Goal: Task Accomplishment & Management: Manage account settings

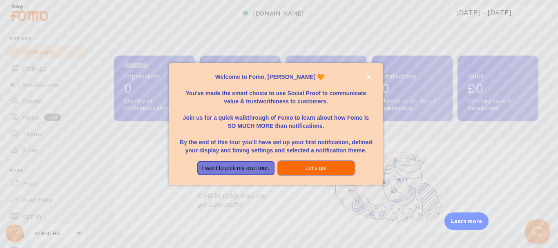
click at [309, 170] on button "Let's go!" at bounding box center [316, 168] width 77 height 15
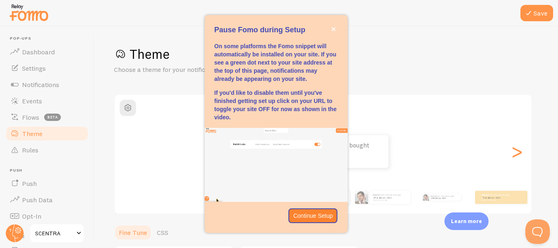
click at [311, 212] on p "Continue Setup" at bounding box center [313, 216] width 40 height 8
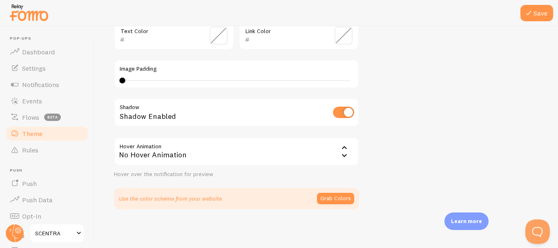
scroll to position [225, 0]
click at [294, 155] on div "No Hover Animation" at bounding box center [236, 151] width 245 height 29
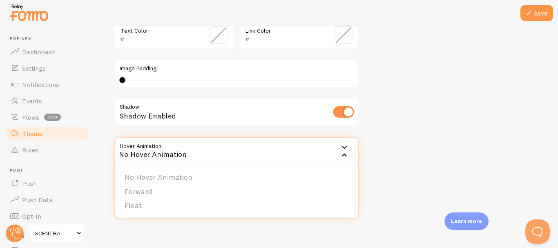
click at [294, 155] on div "No Hover Animation" at bounding box center [236, 151] width 245 height 29
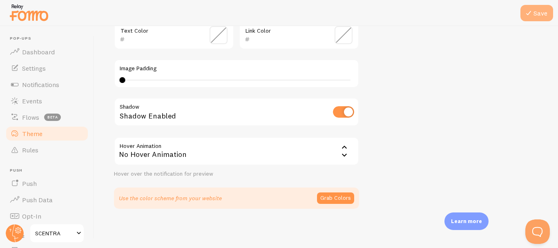
click at [539, 12] on button "Save" at bounding box center [537, 13] width 33 height 16
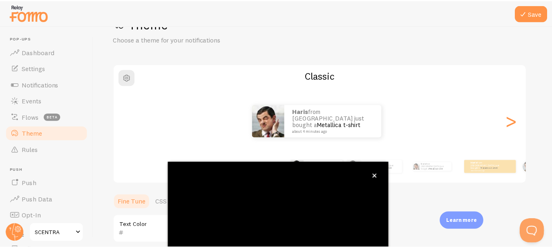
scroll to position [7, 0]
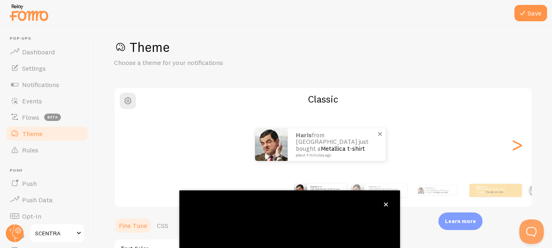
click at [349, 147] on link "Metallica t-shirt" at bounding box center [343, 149] width 44 height 8
click at [512, 148] on div ">" at bounding box center [517, 144] width 10 height 59
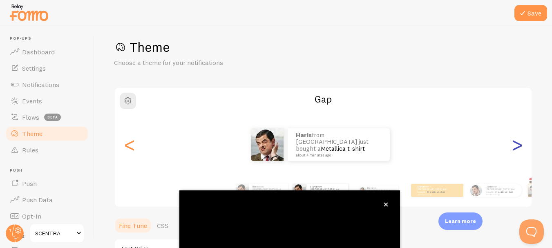
click at [512, 148] on div ">" at bounding box center [517, 144] width 10 height 59
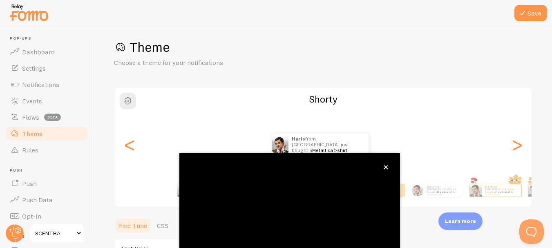
scroll to position [61, 0]
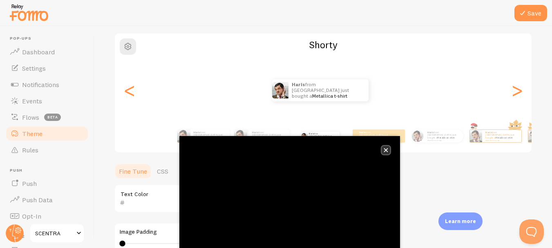
click at [382, 150] on button "close," at bounding box center [386, 150] width 9 height 9
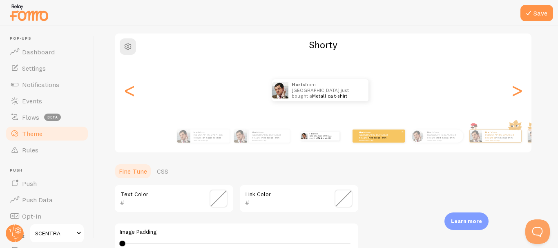
click at [369, 134] on p "Haris from Pakistan just bought a Metallica t-shirt about 4 minutes ago" at bounding box center [375, 136] width 33 height 10
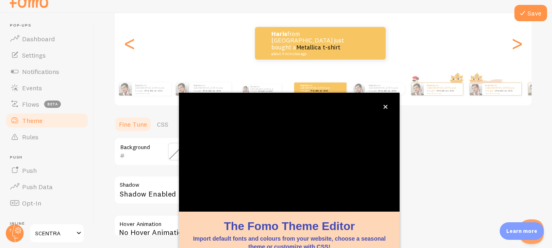
scroll to position [95, 0]
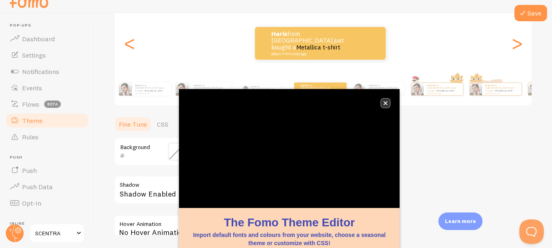
click at [385, 103] on icon "close," at bounding box center [385, 103] width 4 height 4
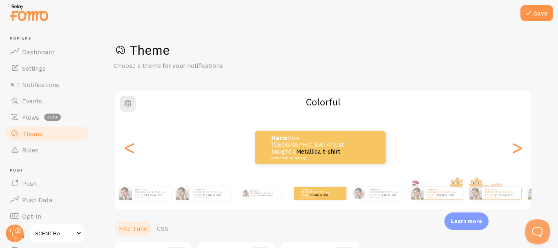
scroll to position [0, 0]
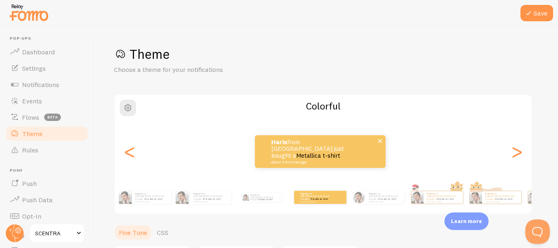
click at [325, 152] on link "Metallica t-shirt" at bounding box center [318, 156] width 44 height 8
click at [323, 156] on link "Metallica t-shirt" at bounding box center [318, 156] width 44 height 8
click at [330, 154] on link "Metallica t-shirt" at bounding box center [319, 156] width 44 height 8
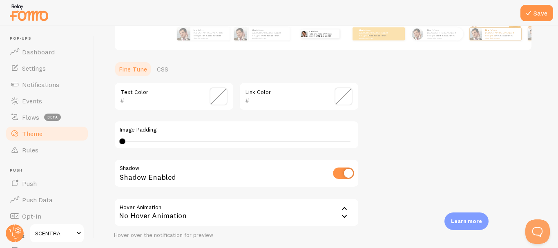
scroll to position [225, 0]
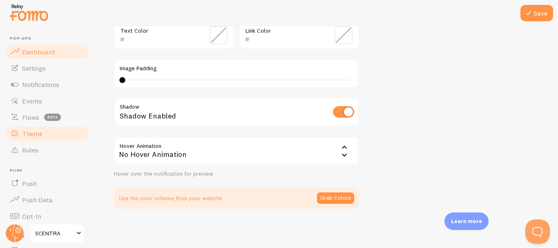
click at [58, 56] on link "Dashboard" at bounding box center [47, 52] width 84 height 16
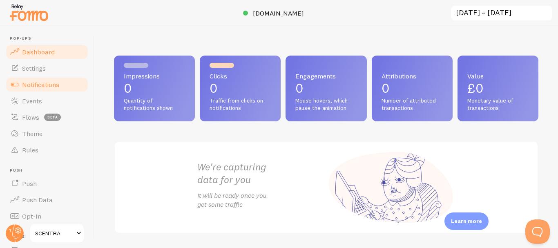
click at [35, 78] on link "Notifications" at bounding box center [47, 84] width 84 height 16
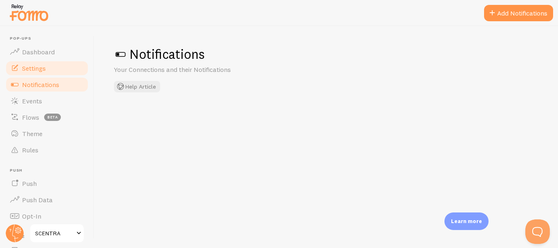
click at [59, 65] on link "Settings" at bounding box center [47, 68] width 84 height 16
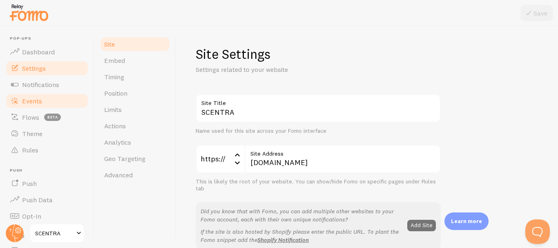
click at [36, 95] on link "Events" at bounding box center [47, 101] width 84 height 16
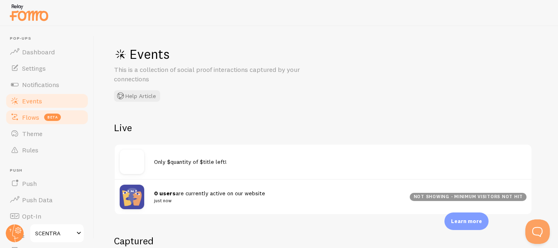
click at [36, 117] on span "Flows" at bounding box center [30, 117] width 17 height 8
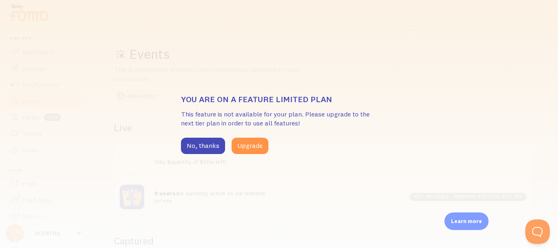
click at [33, 127] on div "You are on a feature limited plan This feature is not available for your plan. …" at bounding box center [279, 124] width 558 height 248
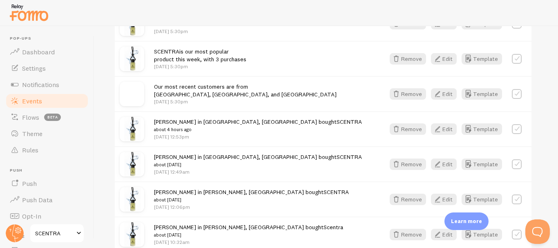
scroll to position [218, 0]
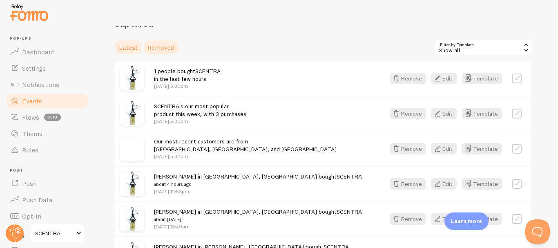
click at [170, 52] on link "Removed" at bounding box center [161, 47] width 37 height 16
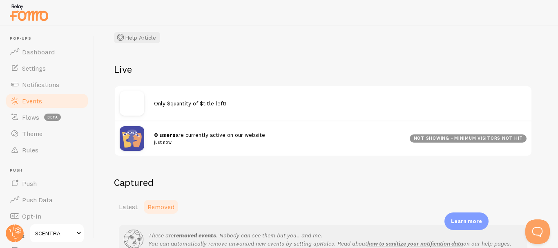
scroll to position [127, 0]
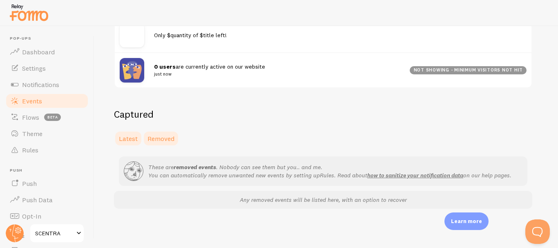
click at [127, 134] on span "Latest" at bounding box center [128, 138] width 19 height 8
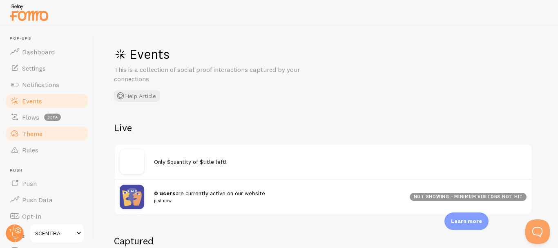
click at [25, 132] on span "Theme" at bounding box center [32, 134] width 20 height 8
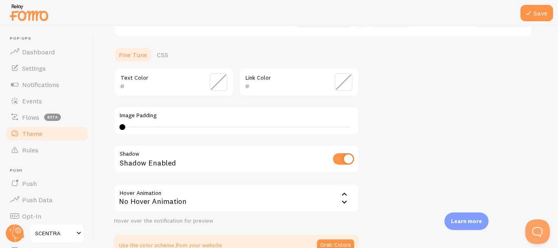
scroll to position [218, 0]
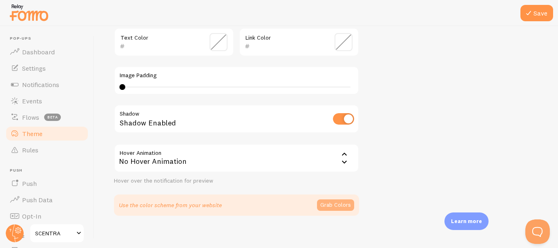
click at [330, 201] on button "Grab Colors" at bounding box center [335, 204] width 37 height 11
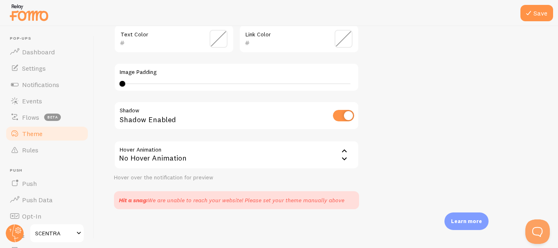
scroll to position [221, 0]
click at [532, 20] on button "Save" at bounding box center [537, 13] width 33 height 16
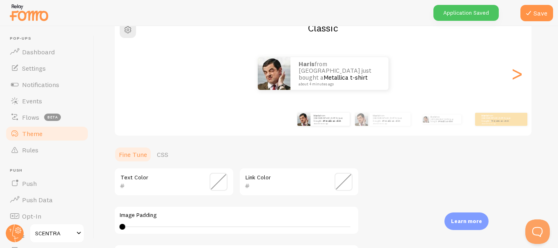
scroll to position [4, 0]
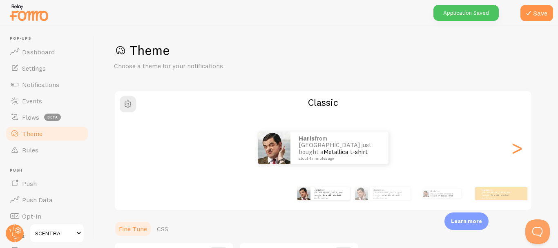
click at [463, 11] on div "Application Saved" at bounding box center [466, 13] width 65 height 16
click at [47, 70] on link "Settings" at bounding box center [47, 68] width 84 height 16
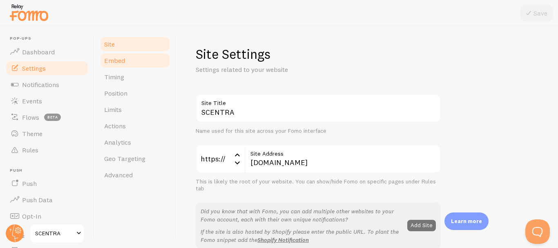
click at [123, 63] on span "Embed" at bounding box center [114, 60] width 21 height 8
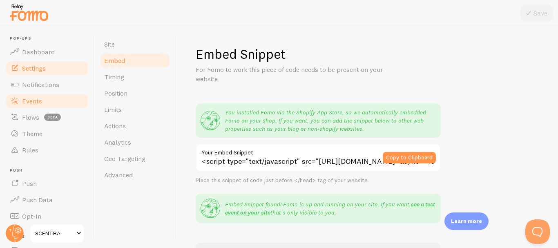
click at [27, 97] on span "Events" at bounding box center [32, 101] width 20 height 8
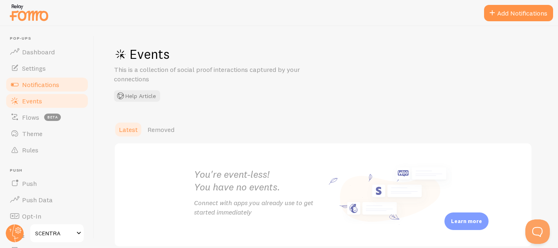
click at [48, 87] on span "Notifications" at bounding box center [40, 84] width 37 height 8
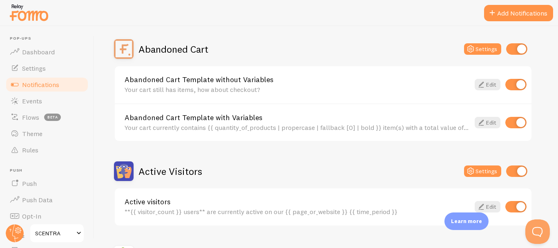
scroll to position [54, 0]
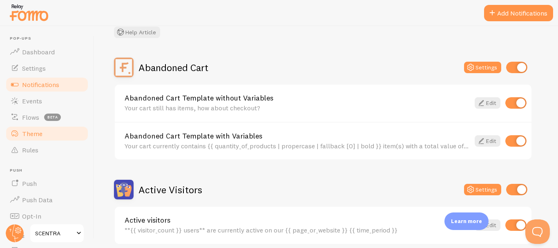
click at [35, 140] on link "Theme" at bounding box center [47, 133] width 84 height 16
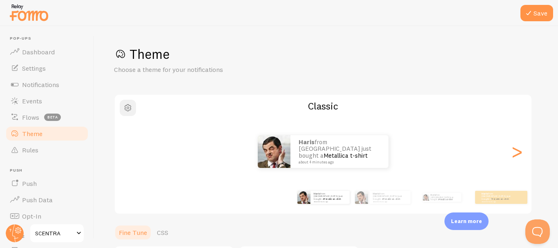
click at [130, 111] on span "button" at bounding box center [128, 108] width 10 height 10
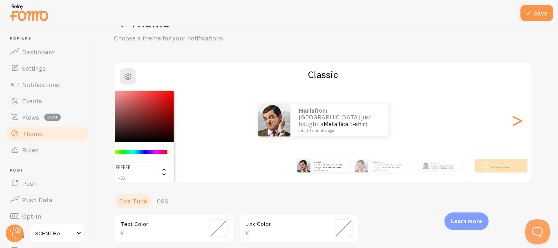
scroll to position [54, 0]
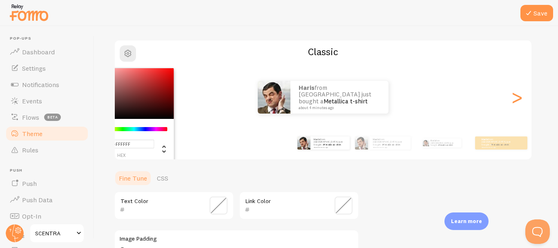
click at [542, 43] on div "Save Theme Choose a theme for your notifications #FFFFFF hex 255 r 255 g 255 b …" at bounding box center [326, 137] width 464 height 222
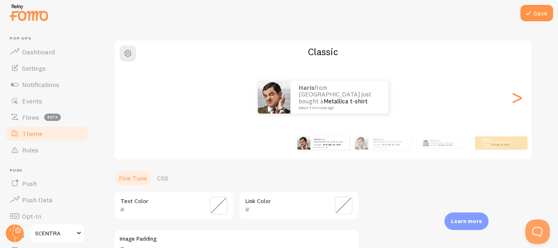
scroll to position [218, 0]
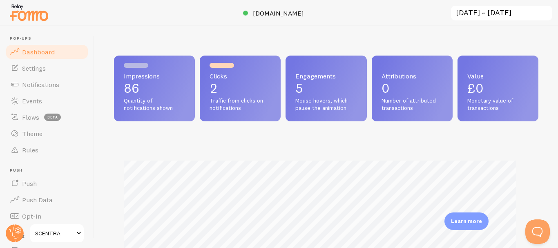
scroll to position [215, 418]
click at [214, 86] on p "2" at bounding box center [240, 88] width 61 height 13
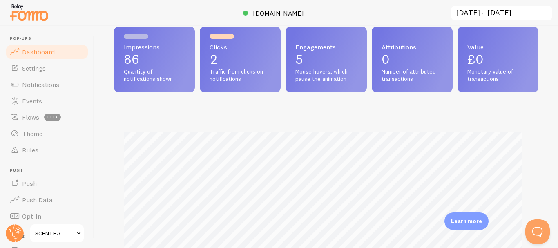
scroll to position [0, 0]
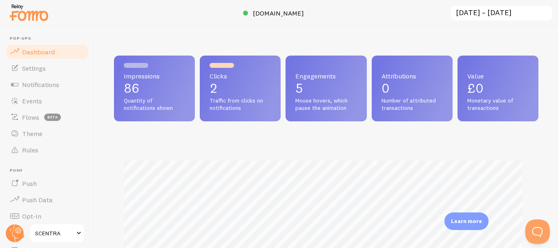
click at [159, 91] on p "86" at bounding box center [154, 88] width 61 height 13
drag, startPoint x: 143, startPoint y: 96, endPoint x: 101, endPoint y: 97, distance: 41.7
click at [101, 97] on div "Impressions 86 Quantity of notifications shown Clicks 2 Traffic from clicks on …" at bounding box center [326, 137] width 464 height 222
click at [54, 75] on link "Settings" at bounding box center [47, 68] width 84 height 16
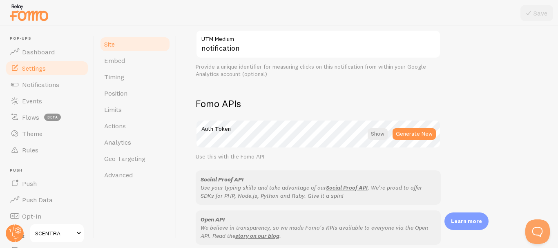
scroll to position [490, 0]
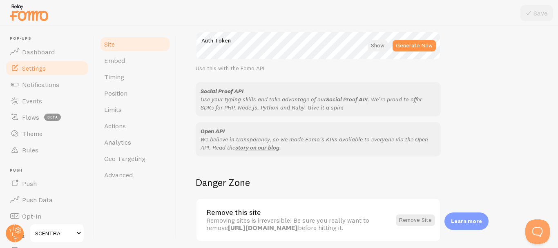
click at [378, 44] on div at bounding box center [378, 45] width 20 height 11
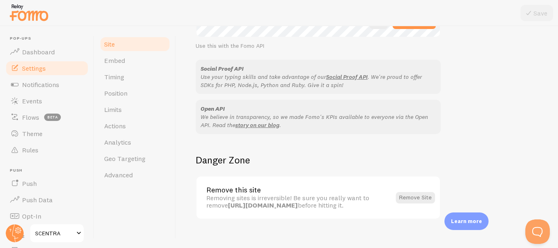
scroll to position [523, 0]
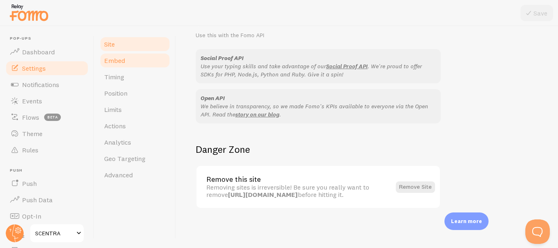
click at [121, 66] on link "Embed" at bounding box center [135, 60] width 72 height 16
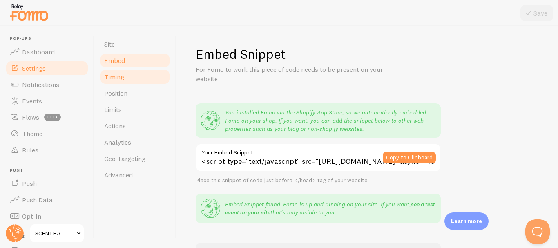
click at [127, 79] on link "Timing" at bounding box center [135, 77] width 72 height 16
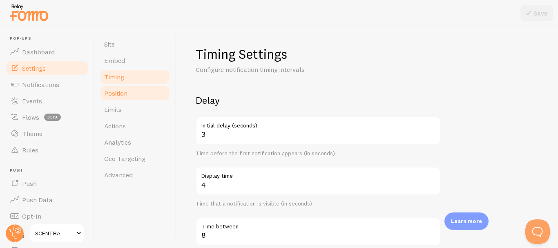
click at [125, 93] on span "Position" at bounding box center [115, 93] width 23 height 8
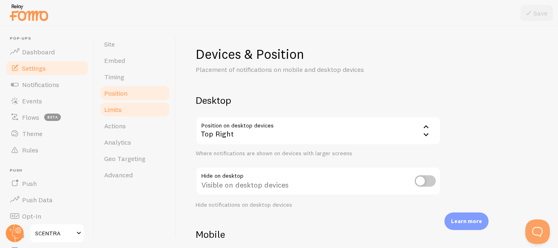
click at [125, 112] on link "Limits" at bounding box center [135, 109] width 72 height 16
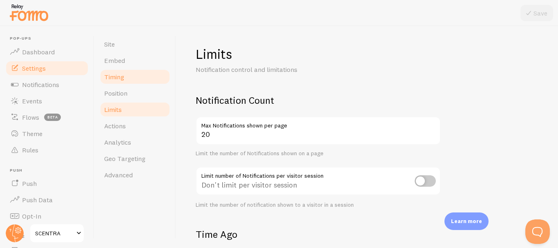
click at [129, 80] on link "Timing" at bounding box center [135, 77] width 72 height 16
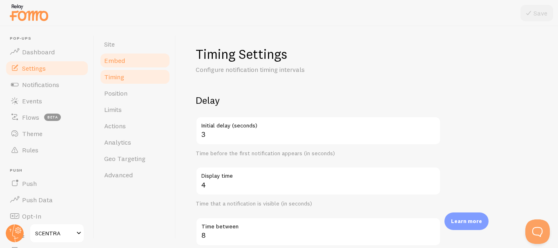
click at [134, 60] on link "Embed" at bounding box center [135, 60] width 72 height 16
click at [125, 75] on link "Timing" at bounding box center [135, 77] width 72 height 16
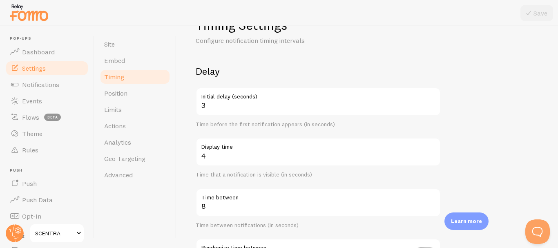
scroll to position [54, 0]
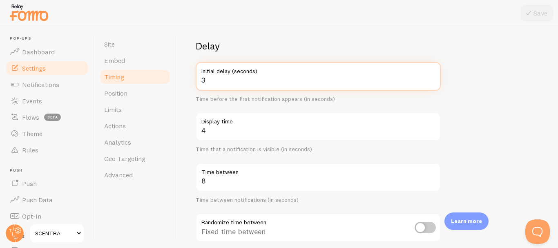
click at [218, 85] on input "3" at bounding box center [318, 76] width 245 height 29
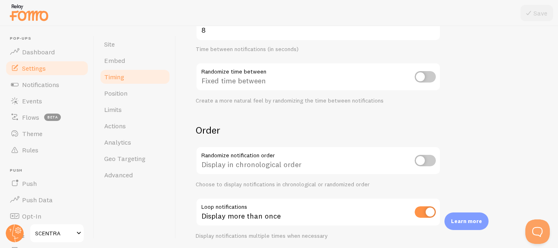
scroll to position [218, 0]
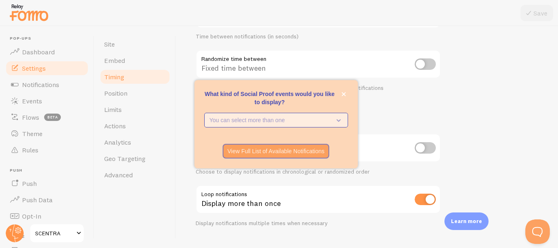
click at [262, 121] on p "You can select more than one" at bounding box center [271, 120] width 122 height 8
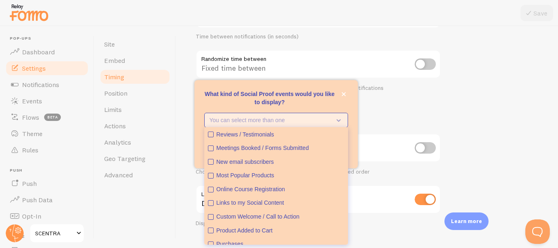
click at [260, 121] on p "You can select more than one" at bounding box center [271, 120] width 122 height 8
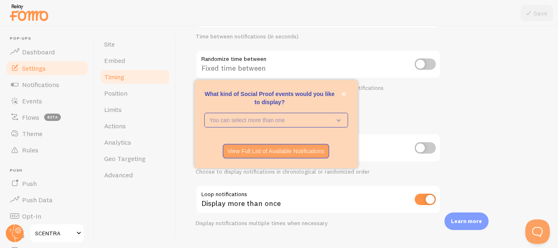
click at [464, 94] on form "Delay 3 Initial delay (seconds) Time before the first notification appears (in …" at bounding box center [367, 51] width 343 height 351
click at [48, 102] on link "Events" at bounding box center [47, 101] width 84 height 16
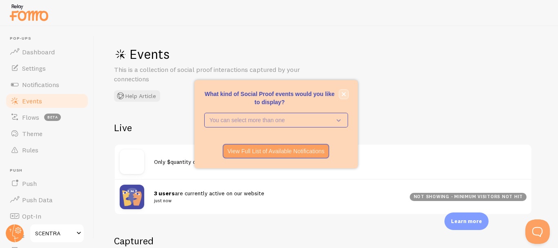
click at [344, 92] on icon "close," at bounding box center [344, 94] width 4 height 4
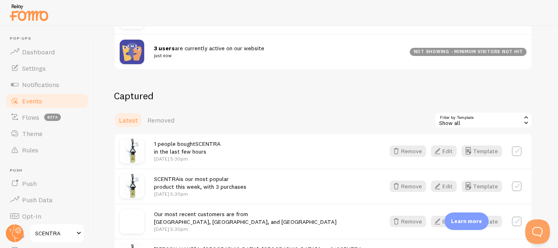
scroll to position [163, 0]
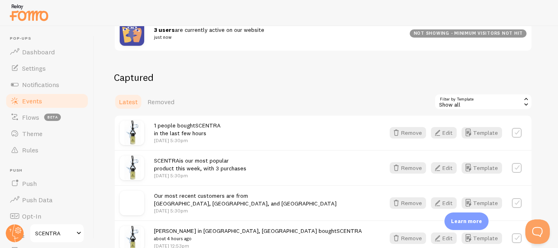
click at [161, 127] on span "1 people bought SCENTRA in the last few hours" at bounding box center [187, 129] width 67 height 15
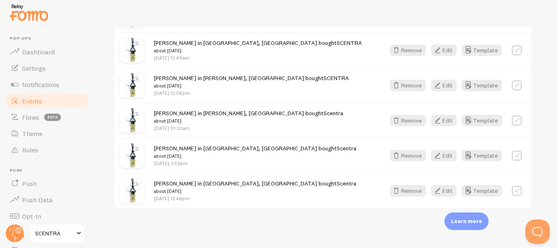
scroll to position [223, 0]
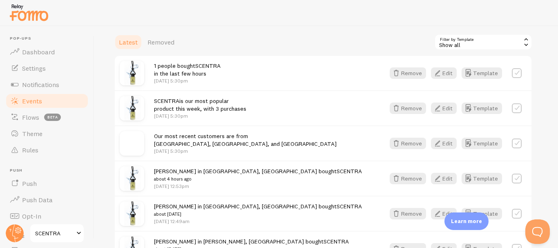
click at [459, 51] on div "Captured Latest Removed Filter by Template all Show all Show all Shopify Invent…" at bounding box center [323, 191] width 418 height 361
click at [447, 74] on button "Edit" at bounding box center [444, 72] width 26 height 11
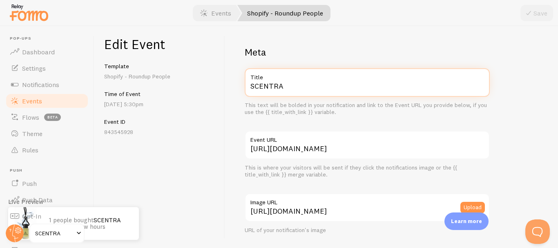
click at [299, 92] on input "SCENTRA" at bounding box center [367, 82] width 245 height 29
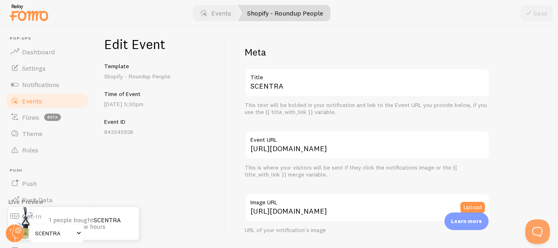
click at [357, 57] on h2 "Meta" at bounding box center [367, 52] width 245 height 13
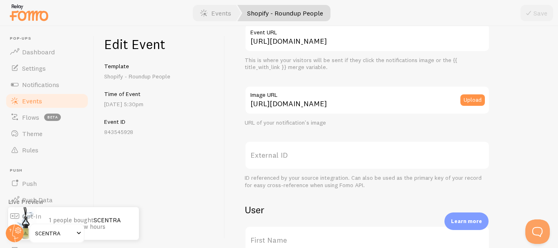
scroll to position [163, 0]
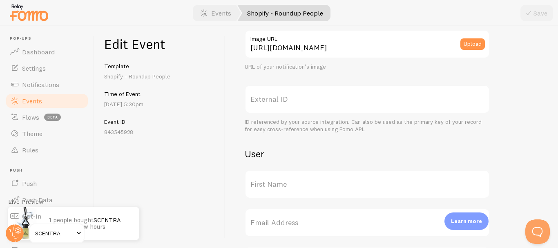
click at [303, 99] on label "External ID" at bounding box center [367, 99] width 245 height 29
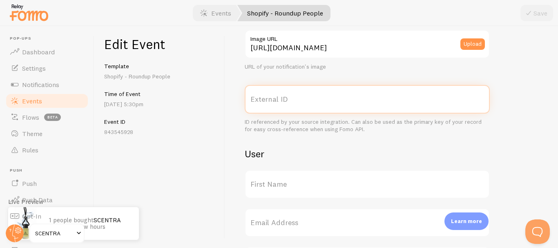
click at [303, 99] on input "External ID" at bounding box center [367, 99] width 245 height 29
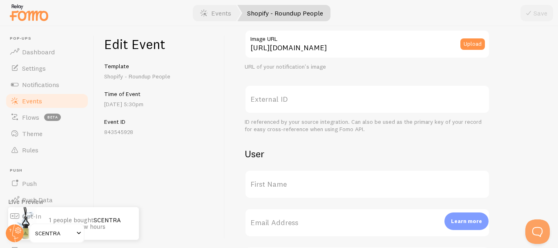
click at [303, 99] on label "External ID" at bounding box center [367, 99] width 245 height 29
click at [303, 99] on input "External ID" at bounding box center [367, 99] width 245 height 29
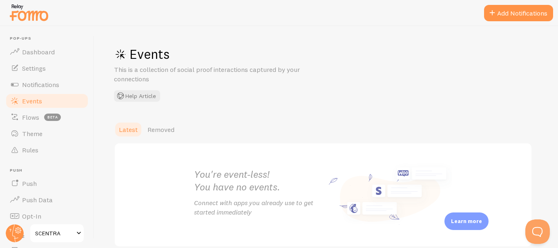
scroll to position [38, 0]
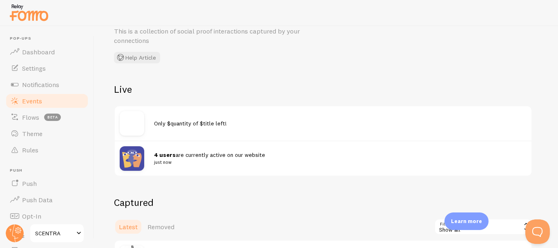
click at [34, 101] on span "Events" at bounding box center [32, 101] width 20 height 8
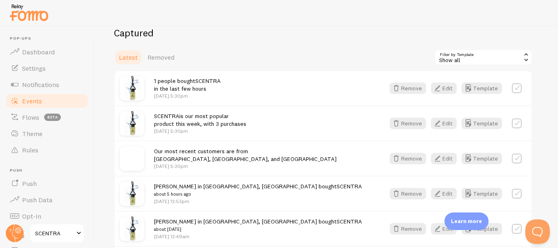
scroll to position [202, 0]
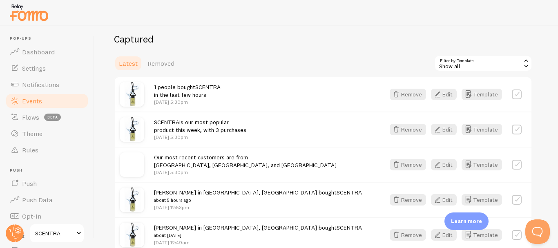
click at [178, 84] on span "1 people bought SCENTRA in the last few hours" at bounding box center [187, 90] width 67 height 15
drag, startPoint x: 178, startPoint y: 84, endPoint x: 173, endPoint y: 84, distance: 4.5
click at [177, 84] on span "1 people bought SCENTRA in the last few hours" at bounding box center [187, 90] width 67 height 15
click at [173, 84] on span "1 people bought SCENTRA in the last few hours" at bounding box center [187, 90] width 67 height 15
click at [439, 91] on icon "button" at bounding box center [438, 94] width 10 height 10
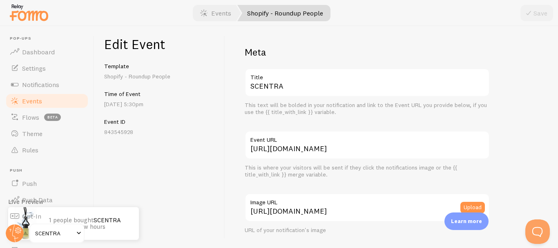
click at [276, 15] on link "Shopify - Roundup People" at bounding box center [283, 13] width 93 height 16
click at [279, 11] on link "Shopify - Roundup People" at bounding box center [283, 13] width 93 height 16
click at [229, 15] on link "Events" at bounding box center [215, 13] width 51 height 16
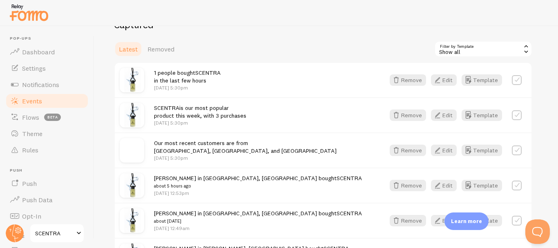
scroll to position [218, 0]
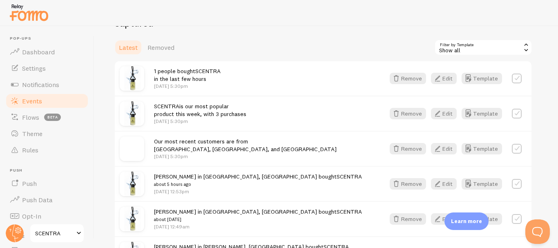
click at [517, 80] on label at bounding box center [517, 79] width 10 height 10
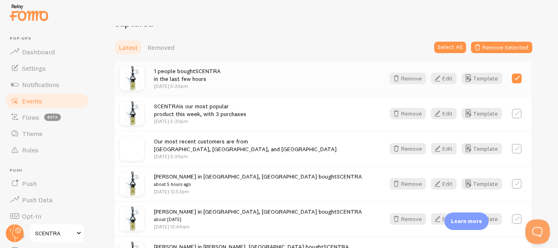
click at [517, 80] on label at bounding box center [517, 79] width 10 height 10
checkbox input "false"
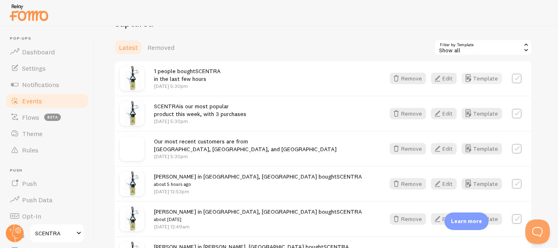
click at [484, 74] on button "Template" at bounding box center [482, 78] width 40 height 11
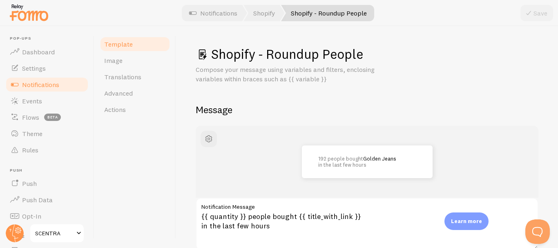
click at [206, 55] on span at bounding box center [202, 54] width 13 height 13
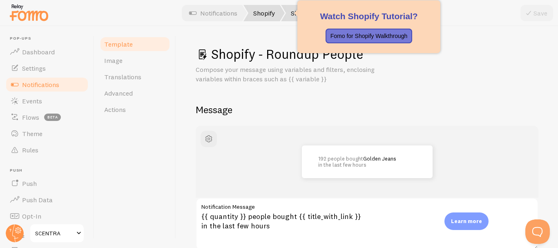
click at [265, 17] on link "Shopify" at bounding box center [264, 13] width 41 height 16
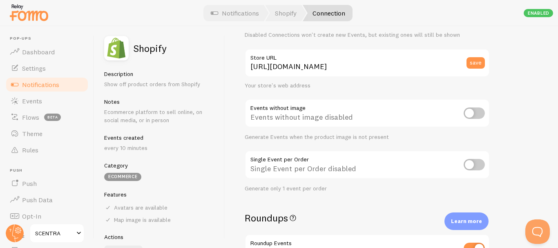
scroll to position [54, 0]
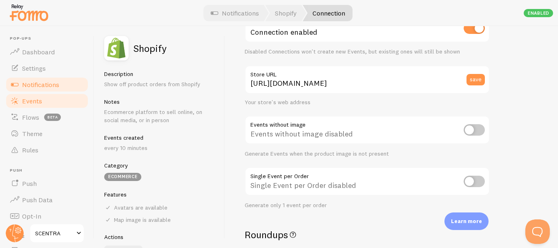
click at [40, 103] on span "Events" at bounding box center [32, 101] width 20 height 8
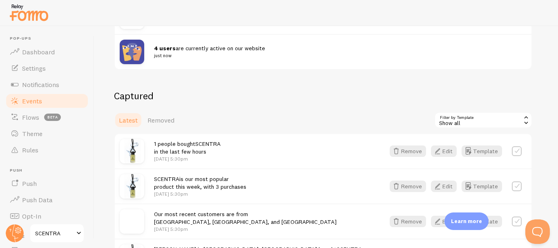
scroll to position [163, 0]
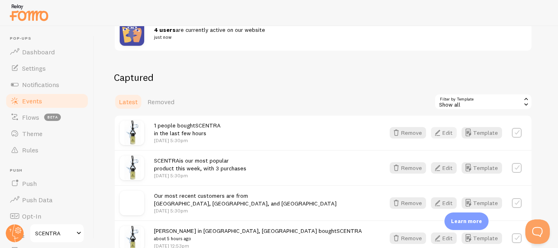
click at [452, 131] on button "Edit" at bounding box center [444, 132] width 26 height 11
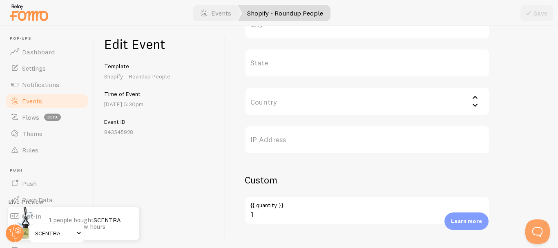
scroll to position [416, 0]
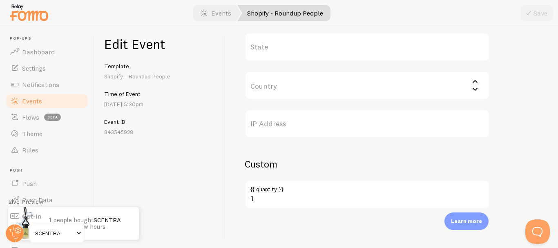
click at [362, 92] on input "Country" at bounding box center [367, 85] width 245 height 29
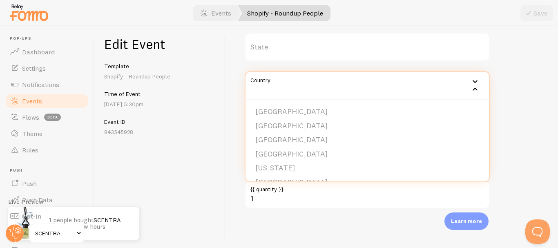
click at [362, 92] on input "Country" at bounding box center [367, 85] width 245 height 29
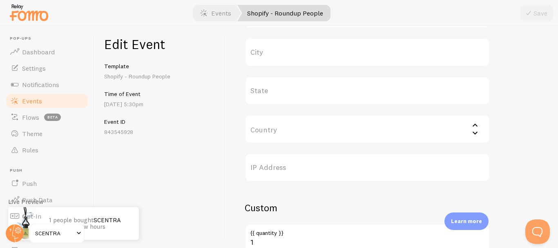
scroll to position [362, 0]
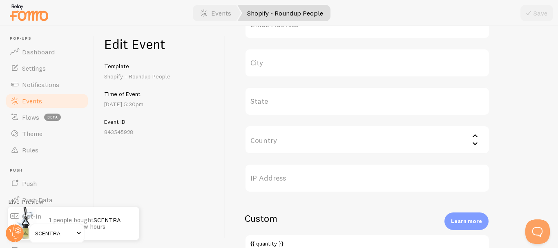
click at [53, 102] on link "Events" at bounding box center [47, 101] width 84 height 16
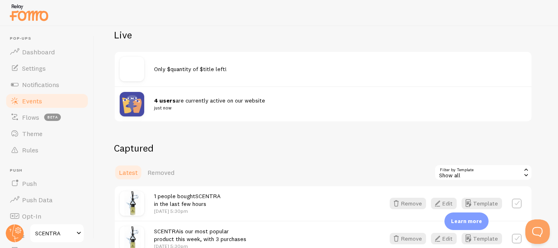
scroll to position [202, 0]
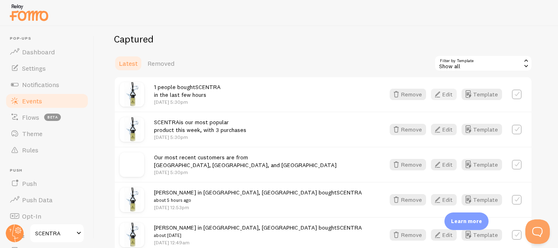
click at [448, 99] on button "Edit" at bounding box center [444, 94] width 26 height 11
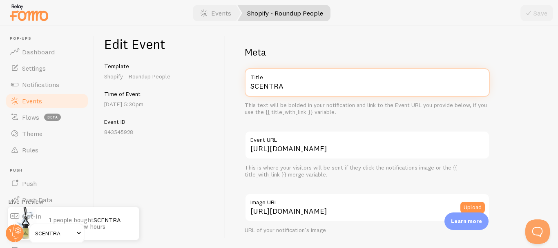
click at [365, 92] on input "SCENTRA" at bounding box center [367, 82] width 245 height 29
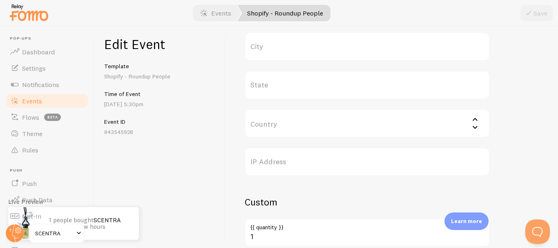
scroll to position [416, 0]
click at [419, 86] on input "Country" at bounding box center [367, 85] width 245 height 29
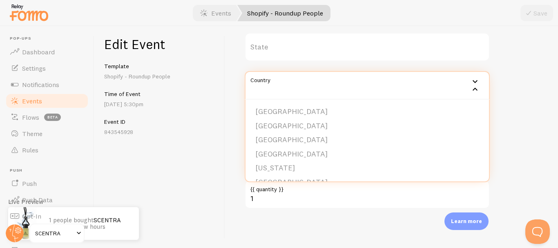
drag, startPoint x: 419, startPoint y: 86, endPoint x: 415, endPoint y: 89, distance: 4.7
click at [419, 86] on input "Country" at bounding box center [367, 85] width 245 height 29
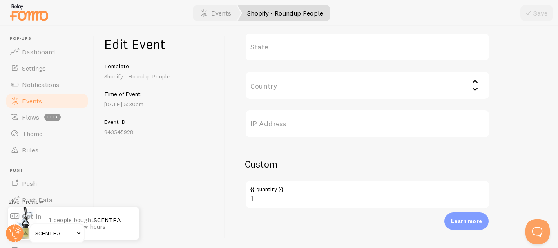
click at [27, 96] on link "Events" at bounding box center [47, 101] width 84 height 16
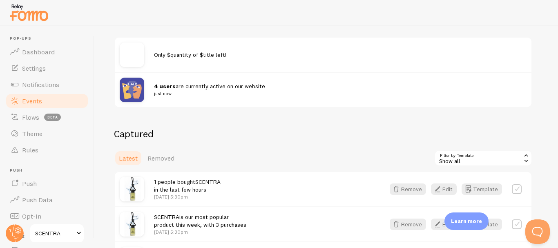
scroll to position [163, 0]
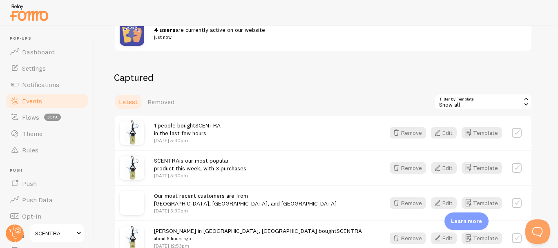
click at [193, 132] on span "1 people bought SCENTRA in the last few hours" at bounding box center [187, 129] width 67 height 15
drag, startPoint x: 208, startPoint y: 130, endPoint x: 223, endPoint y: 130, distance: 14.7
drag, startPoint x: 223, startPoint y: 130, endPoint x: 423, endPoint y: 93, distance: 203.3
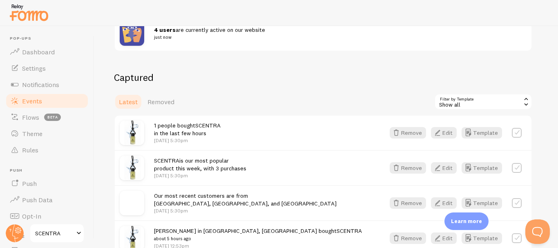
click at [423, 93] on div "Captured Latest Removed Filter by Template all Show all Show all Shopify Invent…" at bounding box center [323, 251] width 418 height 361
click at [446, 133] on button "Edit" at bounding box center [444, 132] width 26 height 11
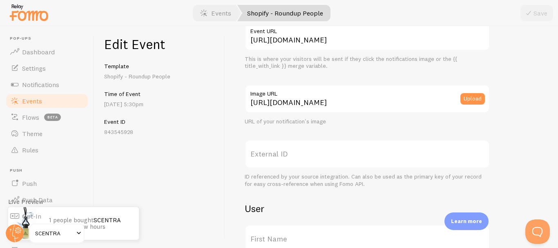
scroll to position [109, 0]
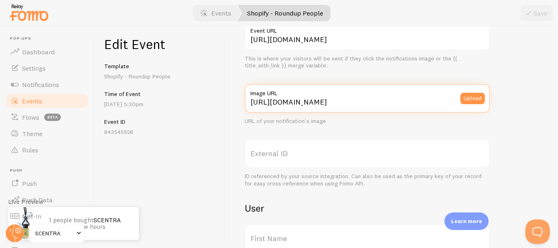
click at [419, 107] on input "https://cdn.shopify.com/s/files/1/0949/1185/6970/files/Untitleddesign_2_small.p…" at bounding box center [367, 98] width 245 height 29
drag, startPoint x: 401, startPoint y: 107, endPoint x: 534, endPoint y: 106, distance: 133.2
click at [534, 106] on div "Meta SCENTRA Title This text will be bolded in your notification and link to th…" at bounding box center [391, 137] width 333 height 222
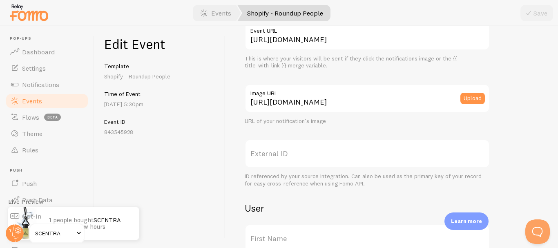
scroll to position [0, 0]
click at [534, 107] on div "Meta SCENTRA Title This text will be bolded in your notification and link to th…" at bounding box center [391, 137] width 333 height 222
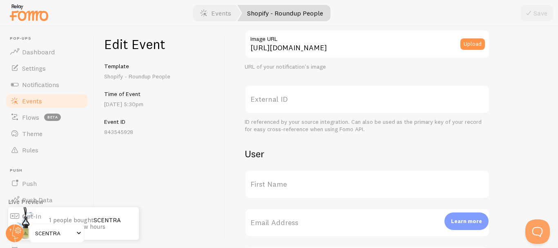
click at [324, 105] on label "External ID" at bounding box center [367, 99] width 245 height 29
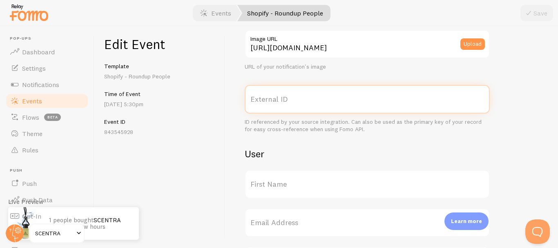
click at [324, 105] on input "External ID" at bounding box center [367, 99] width 245 height 29
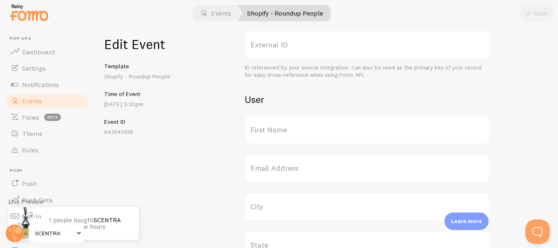
click at [225, 121] on div "Meta SCENTRA Title This text will be bolded in your notification and link to th…" at bounding box center [391, 137] width 333 height 222
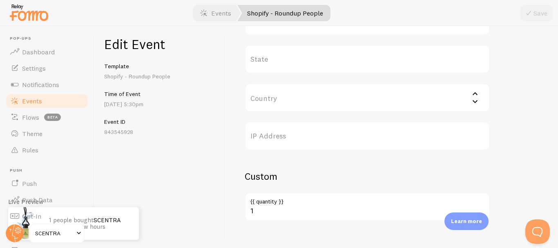
scroll to position [416, 0]
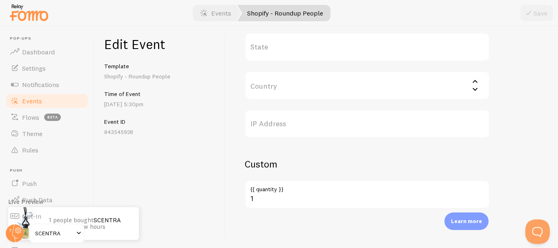
click at [303, 194] on label "{{ quantity }}" at bounding box center [367, 187] width 245 height 14
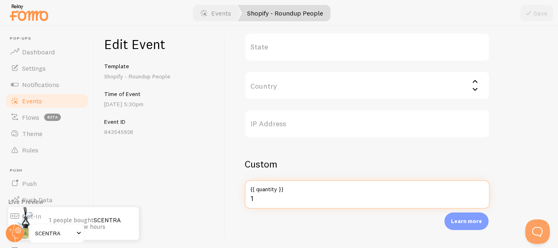
click at [303, 194] on input "1" at bounding box center [367, 194] width 245 height 29
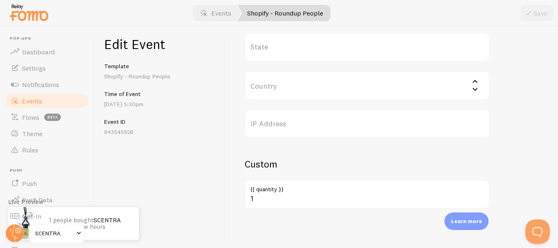
click at [199, 177] on div "Edit Event Template Shopify - Roundup People Time of Event Sep 16th @ 5:30pm Ev…" at bounding box center [159, 137] width 131 height 222
click at [64, 98] on link "Events" at bounding box center [47, 101] width 84 height 16
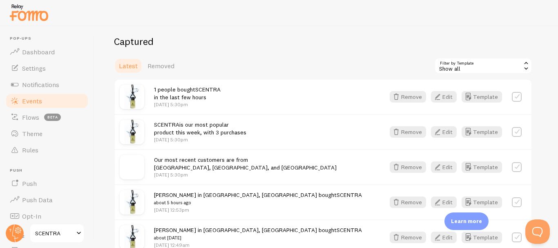
scroll to position [218, 0]
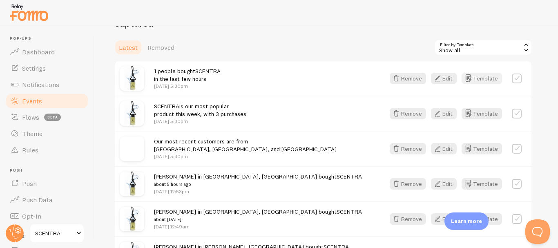
click at [486, 78] on button "Template" at bounding box center [482, 78] width 40 height 11
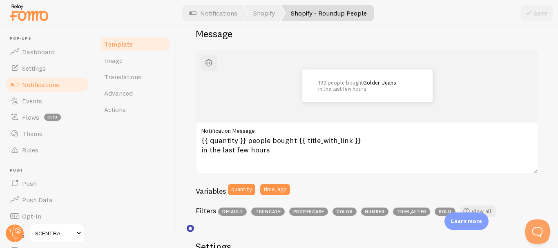
scroll to position [109, 0]
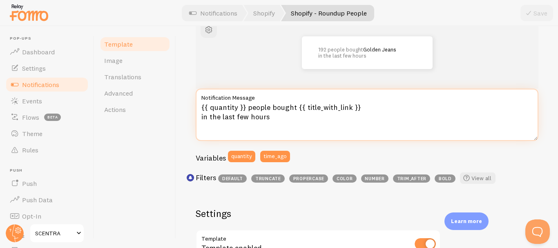
click at [281, 116] on textarea "{{ quantity }} people bought {{ title_with_link }} in the last few hours" at bounding box center [367, 115] width 343 height 52
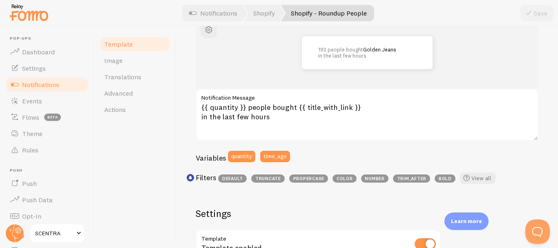
click at [40, 87] on span "Notifications" at bounding box center [40, 84] width 37 height 8
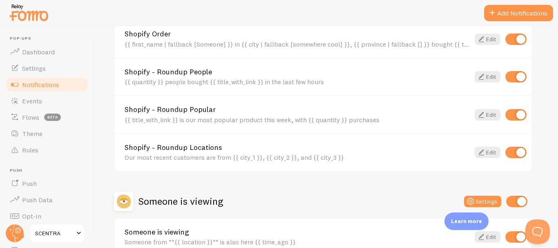
scroll to position [381, 0]
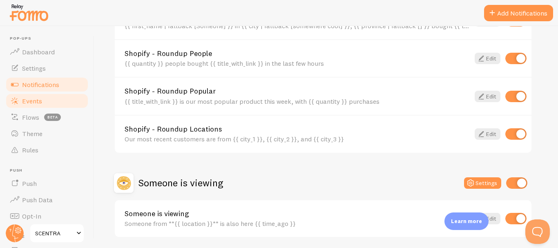
click at [38, 101] on span "Events" at bounding box center [32, 101] width 20 height 8
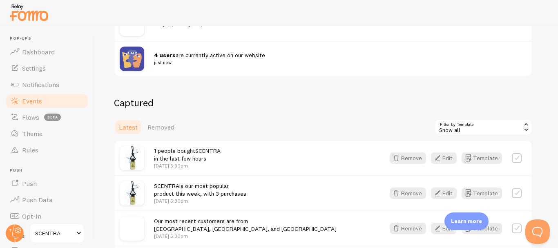
scroll to position [163, 0]
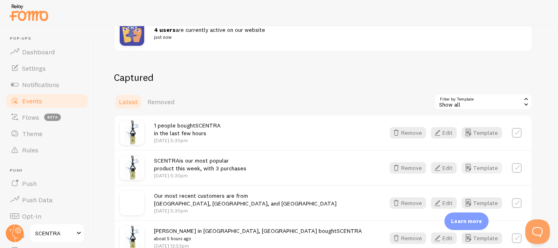
click at [488, 168] on button "Template" at bounding box center [482, 167] width 40 height 11
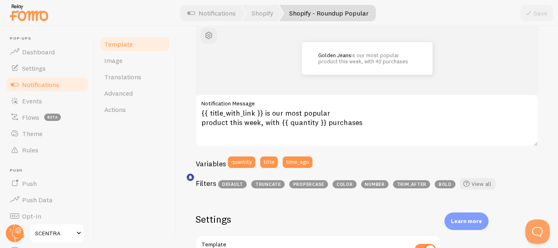
scroll to position [109, 0]
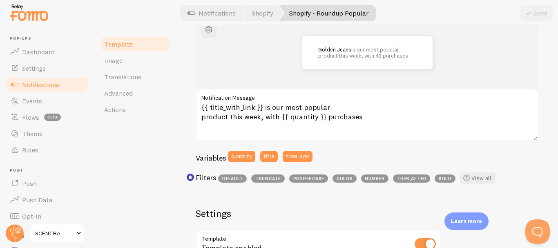
click at [255, 101] on label "Notification Message" at bounding box center [367, 96] width 343 height 14
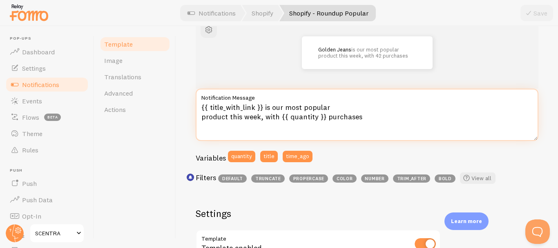
click at [255, 101] on textarea "{{ title_with_link }} is our most popular product this week, with {{ quantity }…" at bounding box center [367, 115] width 343 height 52
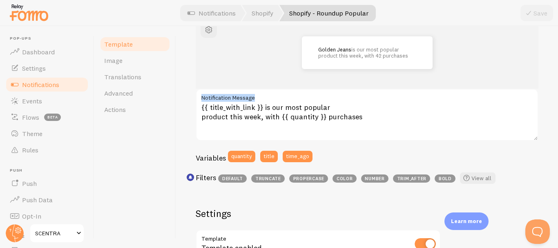
drag, startPoint x: 255, startPoint y: 101, endPoint x: 356, endPoint y: 106, distance: 101.5
click at [356, 106] on div "{{ title_with_link }} is our most popular product this week, with {{ quantity }…" at bounding box center [367, 115] width 343 height 52
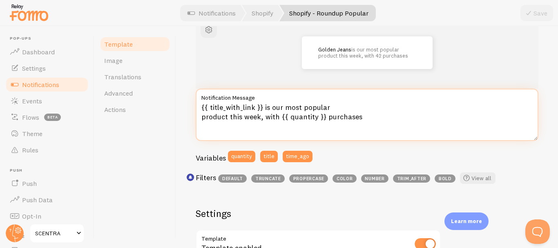
click at [323, 108] on textarea "{{ title_with_link }} is our most popular product this week, with {{ quantity }…" at bounding box center [367, 115] width 343 height 52
click at [215, 107] on textarea "{{ title_with_link }} is our most popular product this week, with {{ quantity }…" at bounding box center [367, 115] width 343 height 52
drag, startPoint x: 215, startPoint y: 107, endPoint x: 243, endPoint y: 107, distance: 27.8
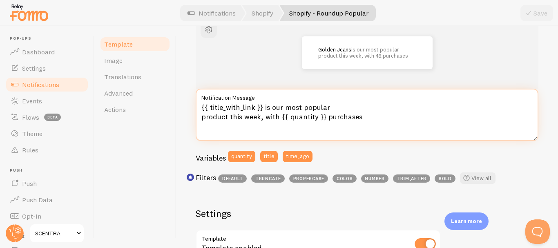
click at [243, 107] on textarea "{{ title_with_link }} is our most popular product this week, with {{ quantity }…" at bounding box center [367, 115] width 343 height 52
click at [238, 107] on textarea "{{ title_with_link }} is our most popular product this week, with {{ quantity }…" at bounding box center [367, 115] width 343 height 52
drag, startPoint x: 238, startPoint y: 107, endPoint x: 270, endPoint y: 107, distance: 32.3
click at [270, 107] on textarea "{{ title_with_link }} is our most popular product this week, with {{ quantity }…" at bounding box center [367, 115] width 343 height 52
click at [287, 115] on textarea "{{ title_with_link }} is our most popular product this week, with {{ quantity }…" at bounding box center [367, 115] width 343 height 52
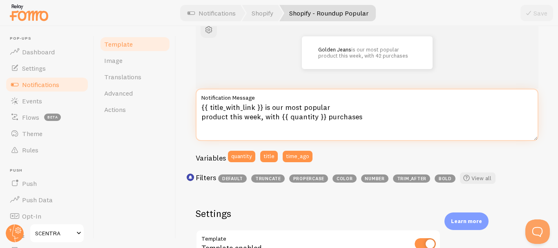
drag, startPoint x: 287, startPoint y: 115, endPoint x: 305, endPoint y: 119, distance: 18.4
click at [305, 119] on textarea "{{ title_with_link }} is our most popular product this week, with {{ quantity }…" at bounding box center [367, 115] width 343 height 52
click at [267, 107] on textarea "{{ title_with_link }} is our most popular product this week, with {{ quantity }…" at bounding box center [367, 115] width 343 height 52
click at [262, 109] on textarea "{{ title_with_link }} is our most popular product this week, with {{ quantity }…" at bounding box center [367, 115] width 343 height 52
drag, startPoint x: 262, startPoint y: 109, endPoint x: 365, endPoint y: 109, distance: 102.6
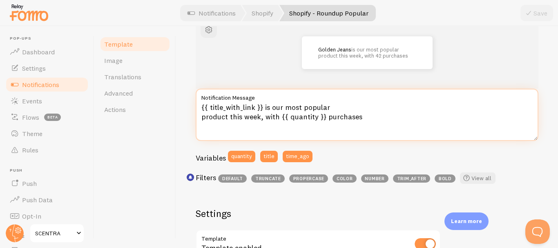
click at [365, 109] on textarea "{{ title_with_link }} is our most popular product this week, with {{ quantity }…" at bounding box center [367, 115] width 343 height 52
click at [297, 112] on textarea "{{ title_with_link }} is our most popular product this week, with {{ quantity }…" at bounding box center [367, 115] width 343 height 52
drag, startPoint x: 297, startPoint y: 112, endPoint x: 292, endPoint y: 112, distance: 5.3
click at [297, 112] on textarea "{{ title_with_link }} is our most popular product this week, with {{ quantity }…" at bounding box center [367, 115] width 343 height 52
click at [257, 107] on textarea "{{ title_with_link }} is our most popular product this week, with {{ quantity }…" at bounding box center [367, 115] width 343 height 52
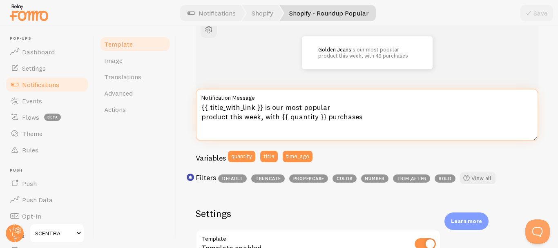
drag, startPoint x: 257, startPoint y: 107, endPoint x: 294, endPoint y: 103, distance: 37.5
click at [294, 103] on textarea "{{ title_with_link }} is our most popular product this week, with {{ quantity }…" at bounding box center [367, 115] width 343 height 52
click at [257, 112] on textarea "{{ title_with_link }} is our most popular product this week, with {{ quantity }…" at bounding box center [367, 115] width 343 height 52
drag, startPoint x: 257, startPoint y: 112, endPoint x: 347, endPoint y: 113, distance: 89.5
click at [347, 113] on textarea "{{ title_with_link }} is our most popular product this week, with {{ quantity }…" at bounding box center [367, 115] width 343 height 52
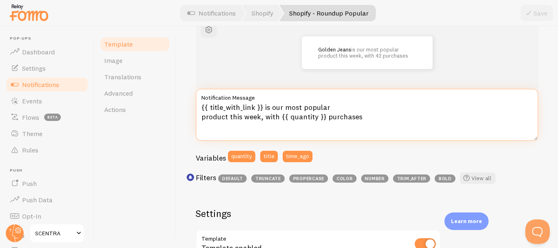
click at [347, 113] on textarea "{{ title_with_link }} is our most popular product this week, with {{ quantity }…" at bounding box center [367, 115] width 343 height 52
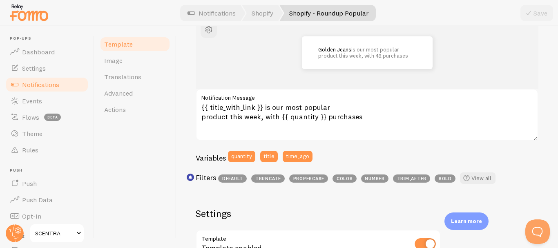
click at [266, 101] on label "Notification Message" at bounding box center [367, 96] width 343 height 14
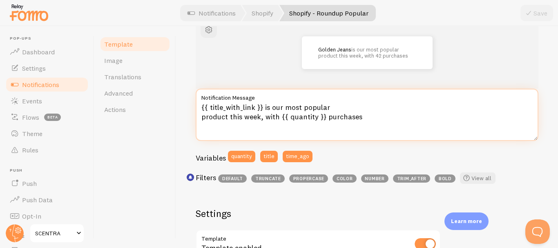
click at [266, 101] on textarea "{{ title_with_link }} is our most popular product this week, with {{ quantity }…" at bounding box center [367, 115] width 343 height 52
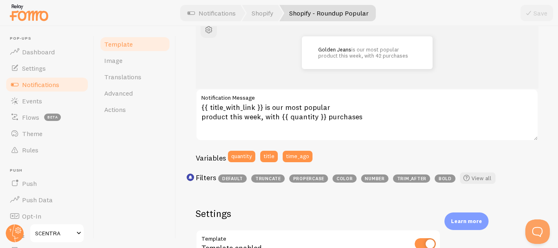
click at [266, 101] on label "Notification Message" at bounding box center [367, 96] width 343 height 14
click at [266, 101] on textarea "{{ title_with_link }} is our most popular product this week, with {{ quantity }…" at bounding box center [367, 115] width 343 height 52
click at [142, 47] on link "Template" at bounding box center [135, 44] width 72 height 16
click at [13, 99] on span at bounding box center [15, 101] width 10 height 10
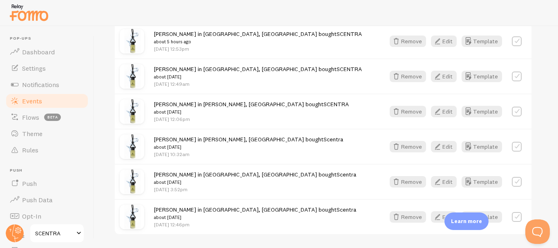
scroll to position [365, 0]
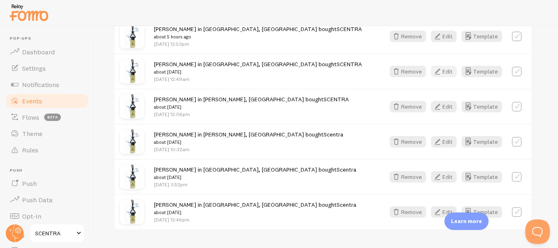
click at [448, 69] on button "Edit" at bounding box center [444, 71] width 26 height 11
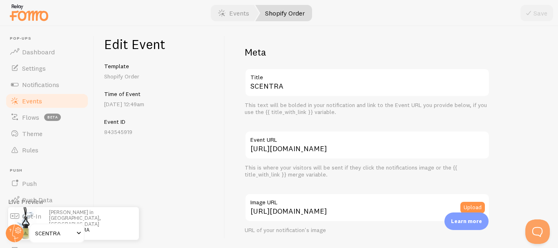
click at [28, 98] on span "Events" at bounding box center [32, 101] width 20 height 8
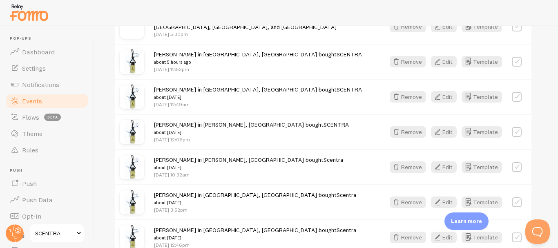
scroll to position [381, 0]
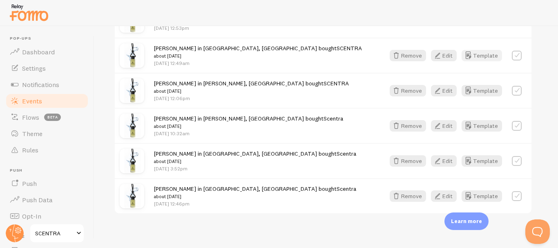
click at [483, 57] on button "Template" at bounding box center [482, 55] width 40 height 11
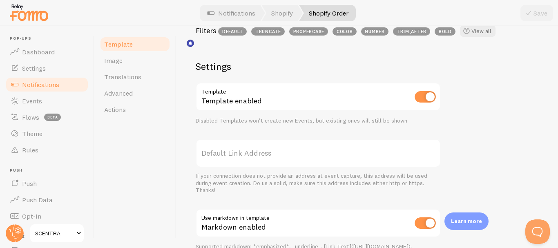
scroll to position [163, 0]
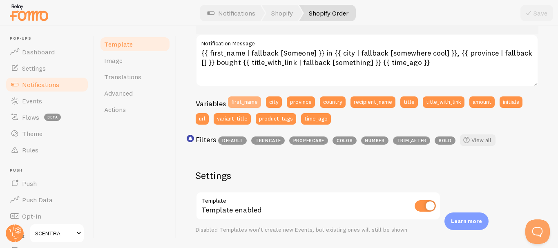
drag, startPoint x: 268, startPoint y: 102, endPoint x: 238, endPoint y: 106, distance: 30.5
click at [238, 106] on div "Variables first_name city province country recipient_name title title_with_link…" at bounding box center [367, 113] width 343 height 34
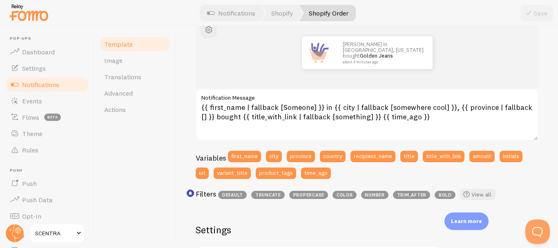
scroll to position [0, 0]
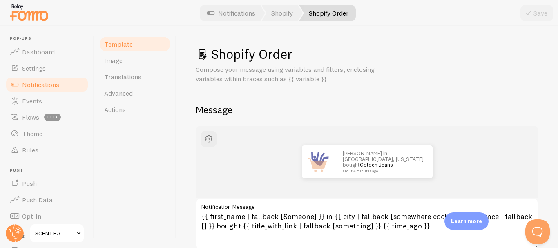
click at [151, 42] on link "Template" at bounding box center [135, 44] width 72 height 16
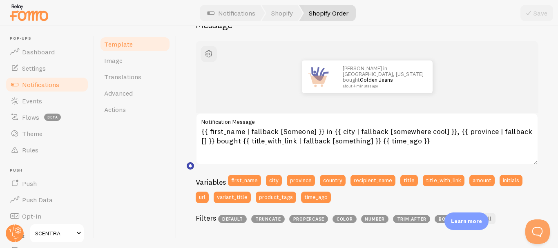
scroll to position [163, 0]
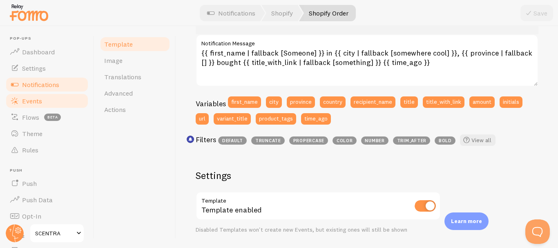
click at [36, 101] on span "Events" at bounding box center [32, 101] width 20 height 8
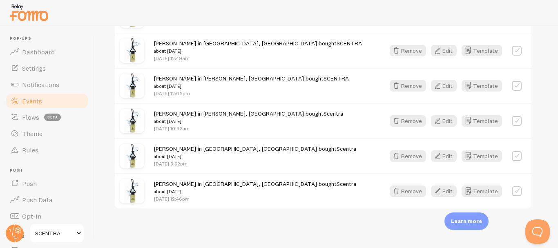
scroll to position [387, 0]
click at [473, 194] on icon "button" at bounding box center [468, 191] width 10 height 10
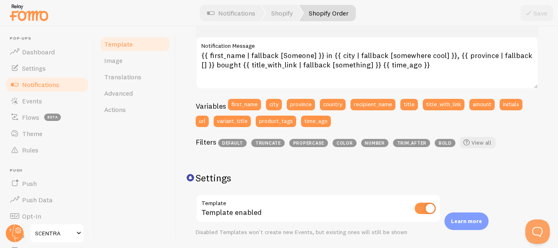
scroll to position [52, 0]
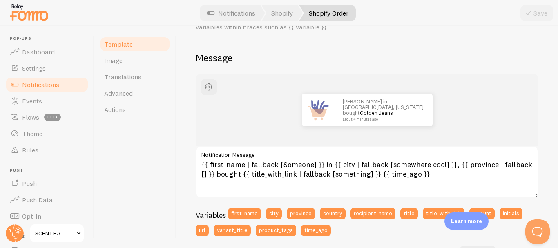
click at [36, 85] on span "Notifications" at bounding box center [40, 84] width 37 height 8
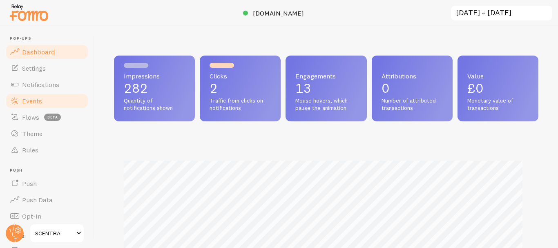
click at [31, 104] on span "Events" at bounding box center [32, 101] width 20 height 8
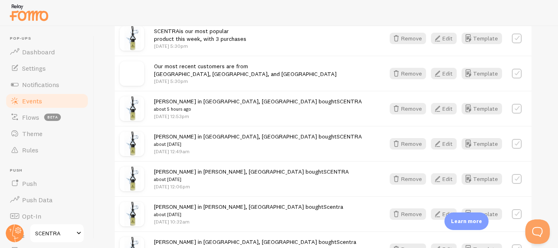
scroll to position [223, 0]
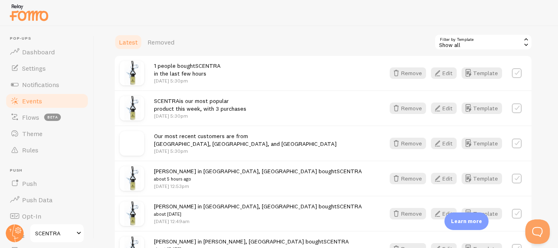
click at [487, 38] on div "Show all" at bounding box center [483, 42] width 98 height 16
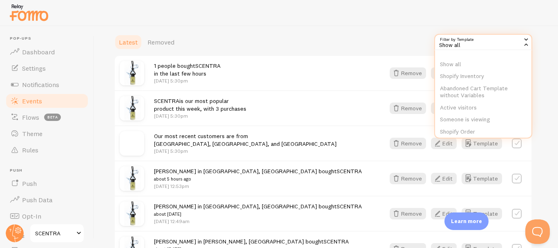
click at [356, 42] on div "Latest Removed Filter by Template all Show all Show all Shopify Inventory Aband…" at bounding box center [323, 42] width 418 height 16
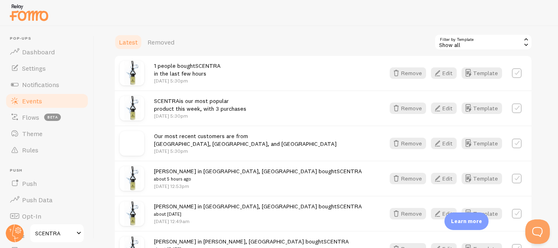
click at [232, 27] on div "Captured Latest Removed Filter by Template all Show all Show all Shopify Invent…" at bounding box center [323, 191] width 418 height 361
click at [33, 139] on link "Theme" at bounding box center [47, 133] width 84 height 16
